Goal: Task Accomplishment & Management: Manage account settings

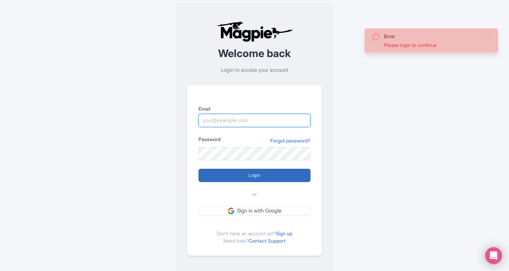
type input "edgar.chavero@citywonders.com"
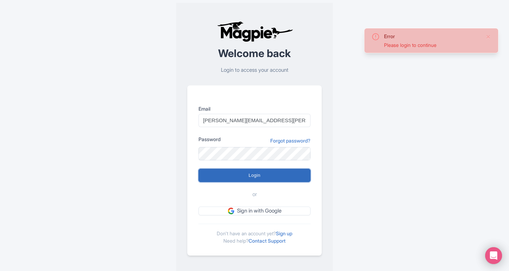
click at [253, 174] on input "Login" at bounding box center [254, 175] width 112 height 13
type input "Logging in..."
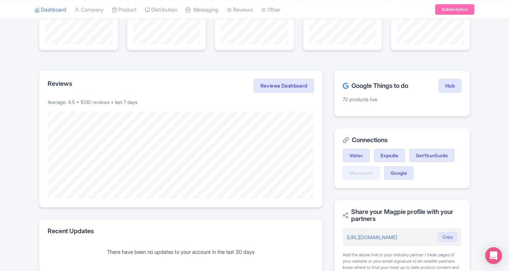
scroll to position [118, 0]
